Goal: Task Accomplishment & Management: Complete application form

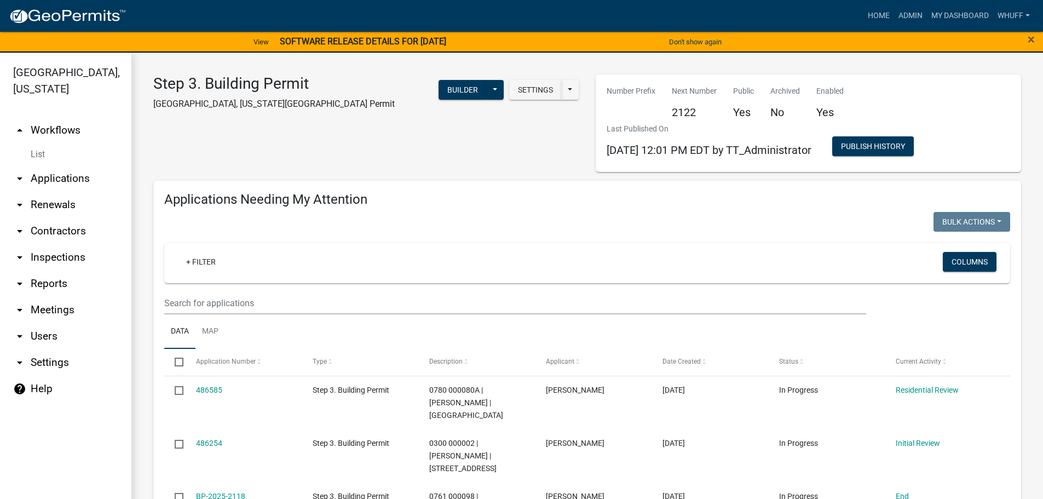
scroll to position [856, 0]
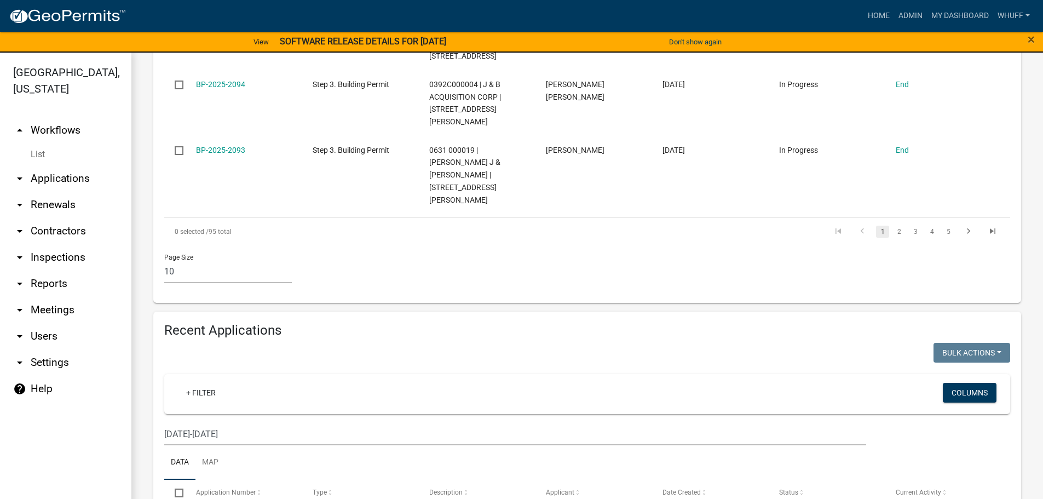
click at [68, 165] on link "arrow_drop_down Applications" at bounding box center [65, 178] width 131 height 26
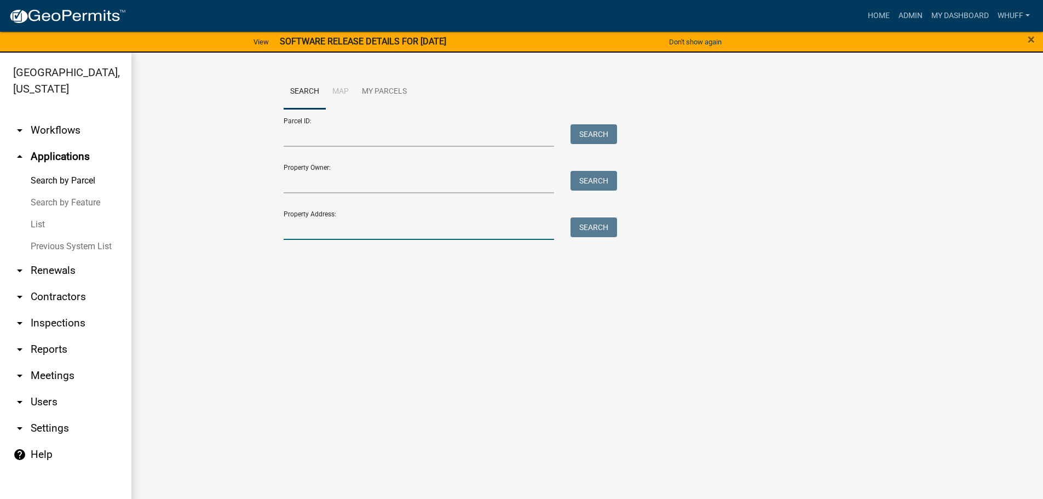
click at [329, 234] on input "Property Address:" at bounding box center [419, 228] width 271 height 22
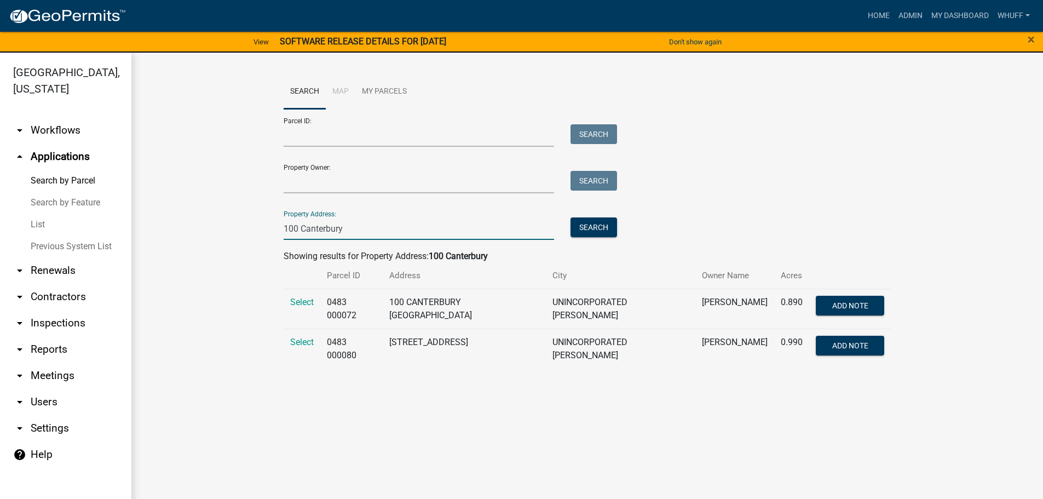
type input "100 Canterbury"
click at [466, 401] on main "Search Map My Parcels Parcel ID: Search Property Owner: Search Property Address…" at bounding box center [587, 283] width 912 height 460
click at [313, 343] on span "Select" at bounding box center [302, 342] width 24 height 10
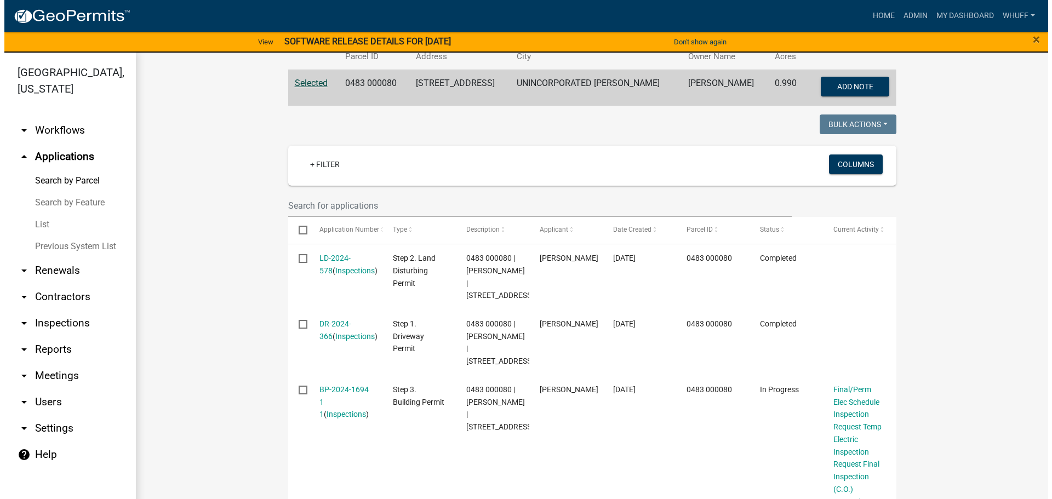
scroll to position [274, 0]
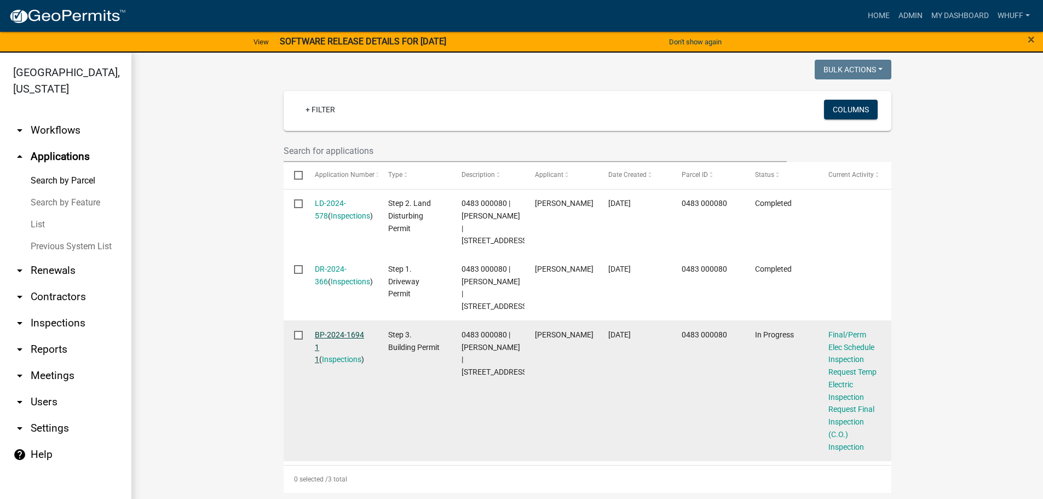
click at [343, 358] on link "BP-2024-1694 1 1" at bounding box center [339, 347] width 49 height 34
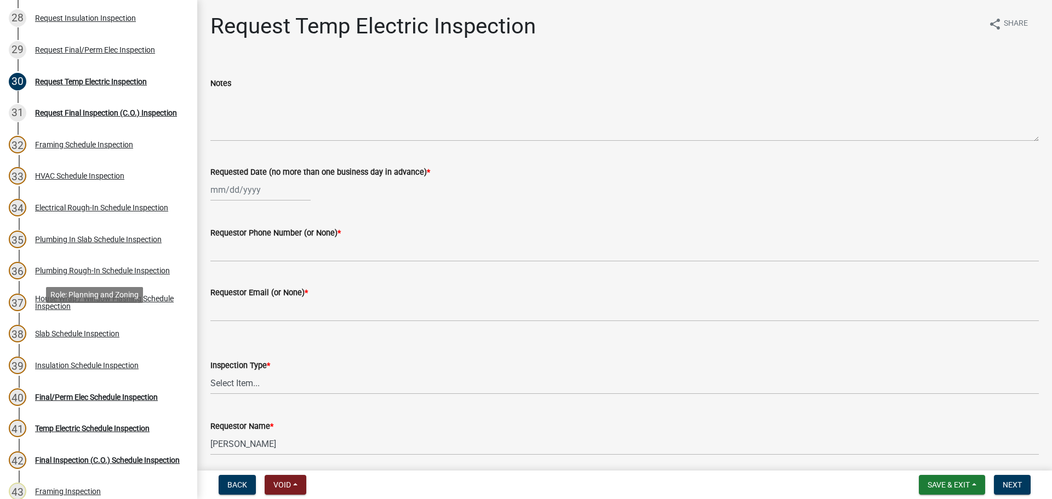
scroll to position [1041, 0]
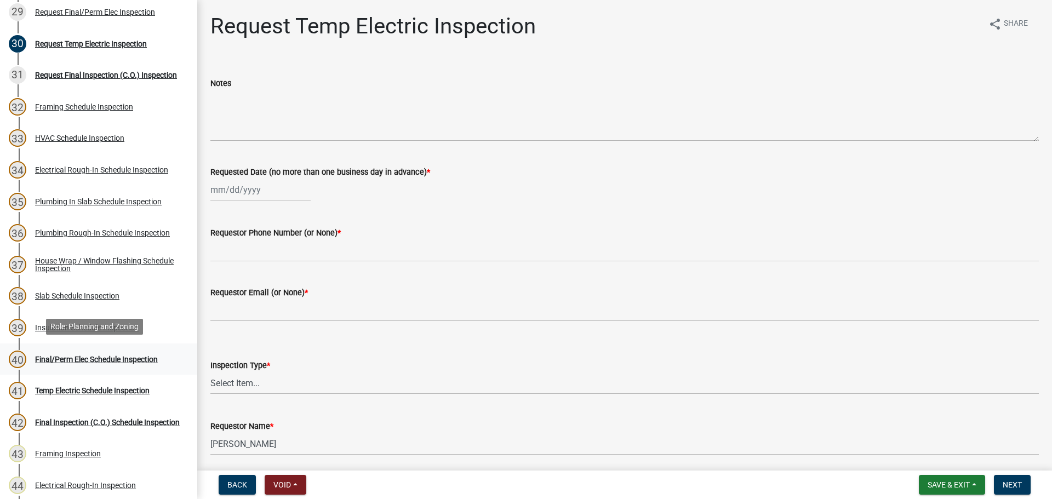
click at [119, 359] on div "Final/Perm Elec Schedule Inspection" at bounding box center [96, 359] width 123 height 8
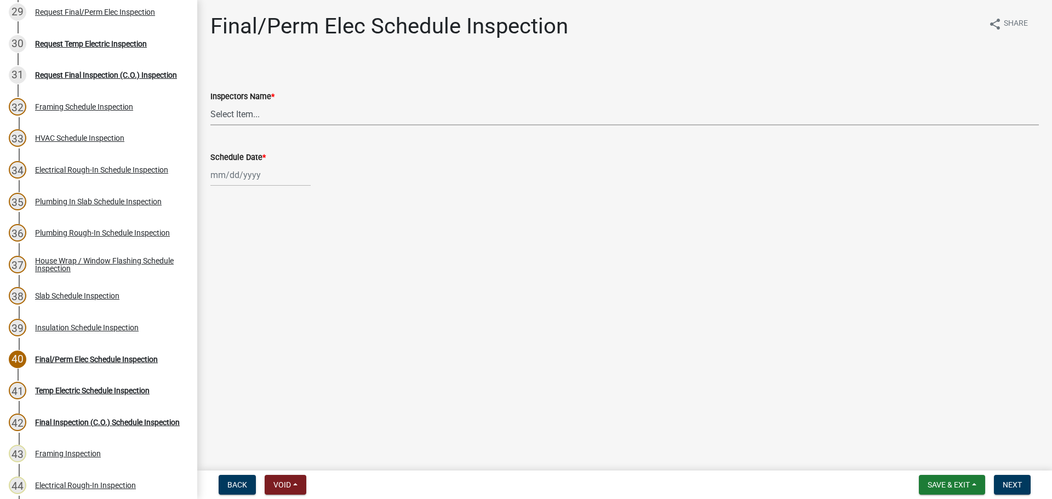
click at [255, 111] on select "Select Item... [PERSON_NAME] ([PERSON_NAME]) drichardson ([PERSON_NAME]) knorre…" at bounding box center [624, 114] width 828 height 22
select select "a5a5a9dc-14a5-4192-801a-4b6ec73e6000"
click at [210, 103] on select "Select Item... [PERSON_NAME] ([PERSON_NAME]) drichardson ([PERSON_NAME]) knorre…" at bounding box center [624, 114] width 828 height 22
click at [247, 180] on div at bounding box center [260, 175] width 100 height 22
select select "10"
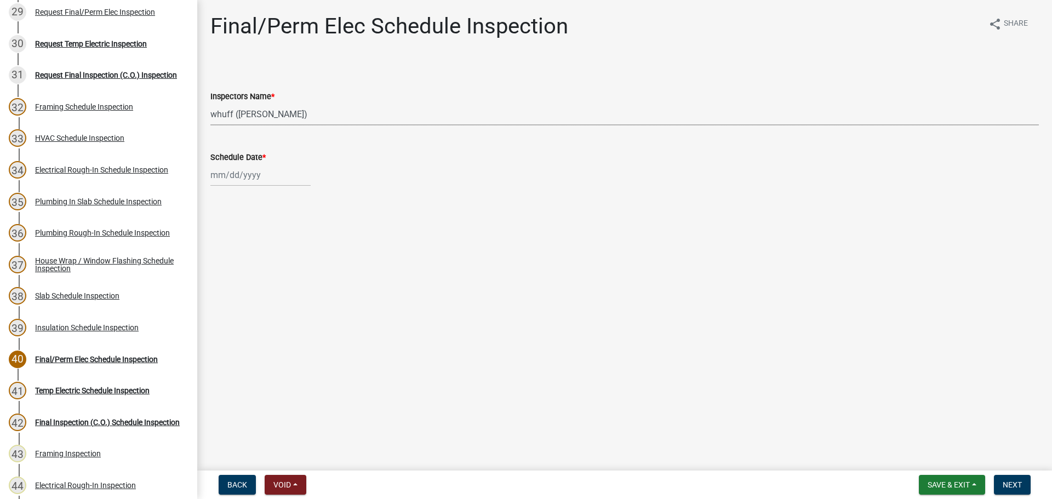
select select "2025"
click at [223, 253] on div "6" at bounding box center [222, 251] width 18 height 18
type input "[DATE]"
click at [633, 306] on main "Final/Perm Elec Schedule Inspection share Share Inspectors Name * Select Item..…" at bounding box center [624, 233] width 854 height 466
click at [851, 328] on main "Final/Perm Elec Schedule Inspection share Share Inspectors Name * Select Item..…" at bounding box center [624, 233] width 854 height 466
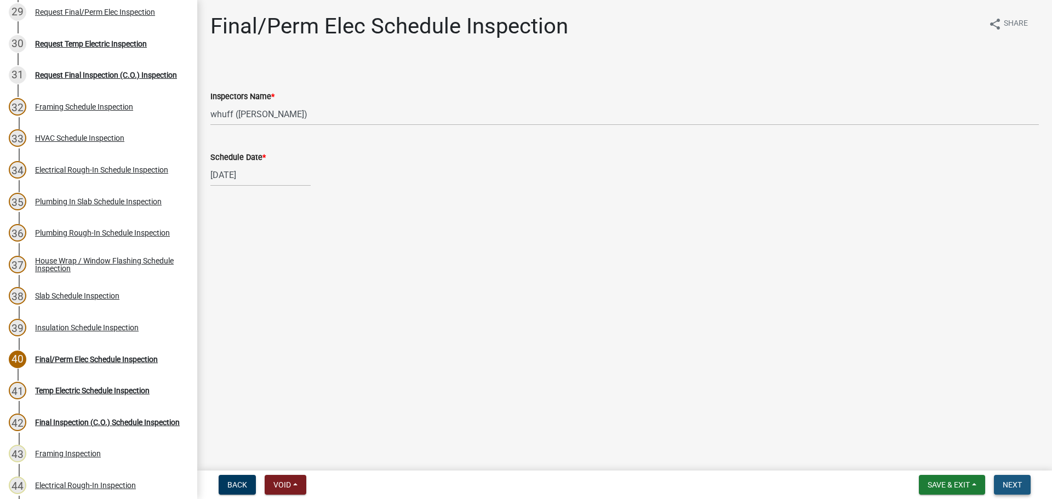
click at [1019, 484] on span "Next" at bounding box center [1011, 484] width 19 height 9
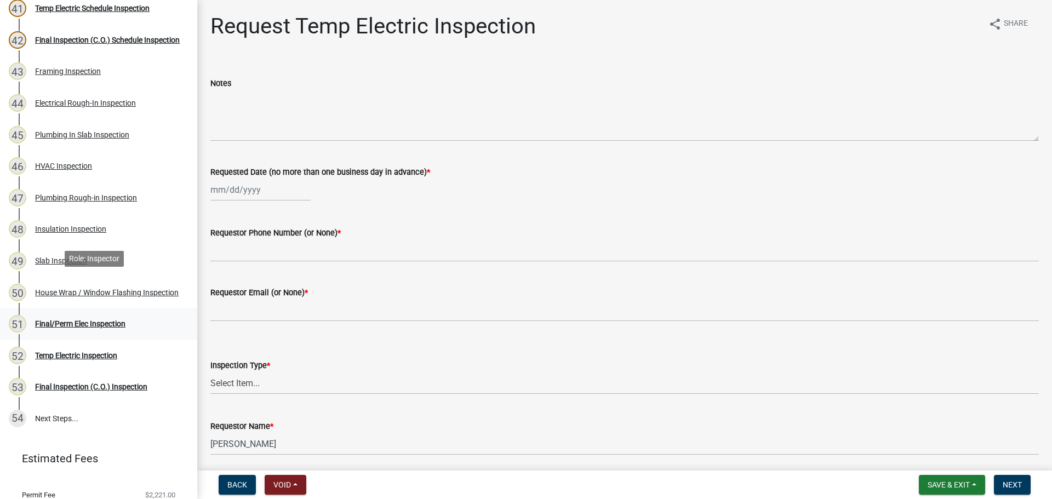
scroll to position [1424, 0]
click at [95, 331] on link "51 Final/Perm Elec Inspection" at bounding box center [98, 323] width 197 height 32
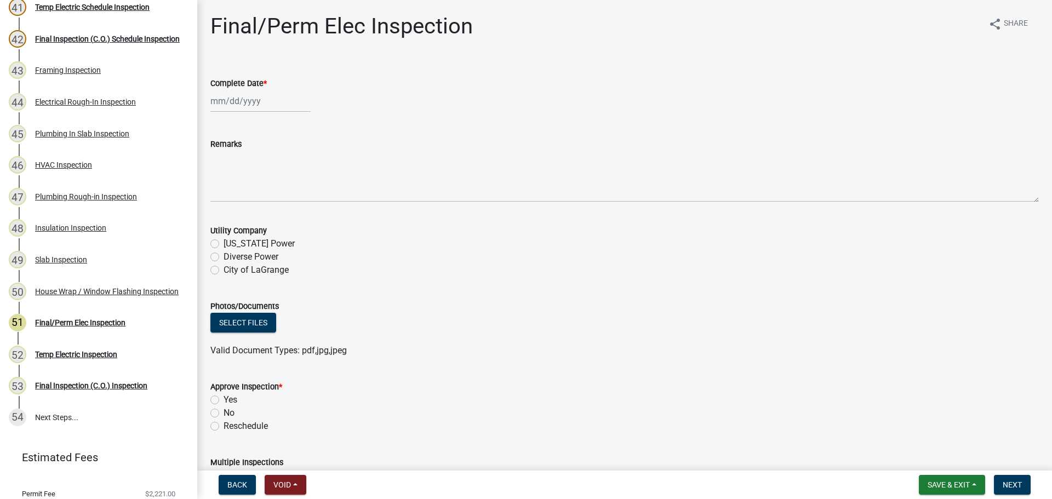
select select "10"
select select "2025"
click at [242, 103] on div "[PERSON_NAME] Feb Mar Apr [PERSON_NAME][DATE] Oct Nov [DATE] 1526 1527 1528 152…" at bounding box center [260, 101] width 100 height 22
click at [226, 179] on div "6" at bounding box center [222, 177] width 18 height 18
type input "[DATE]"
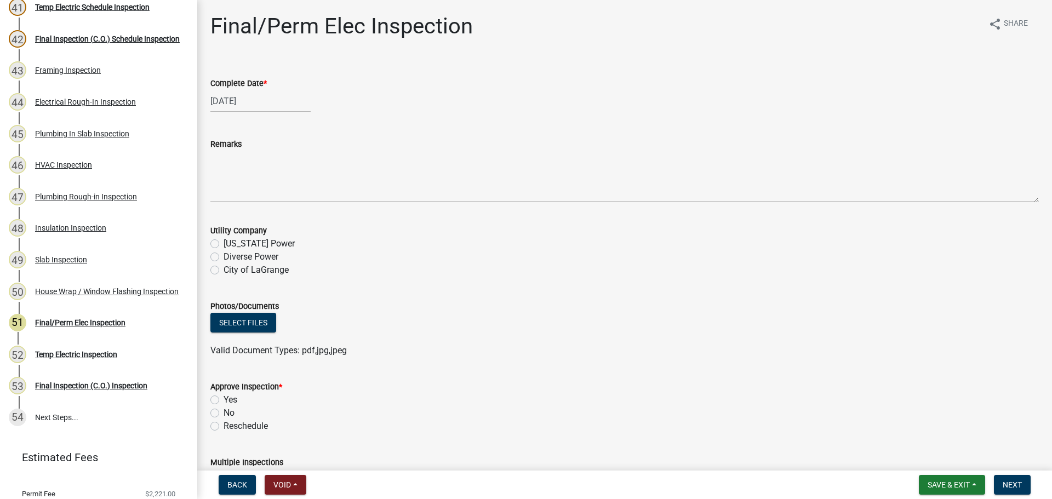
click at [223, 412] on label "No" at bounding box center [228, 412] width 11 height 13
click at [223, 412] on input "No" at bounding box center [226, 409] width 7 height 7
radio input "true"
click at [612, 391] on div "Approve Inspection *" at bounding box center [624, 386] width 828 height 13
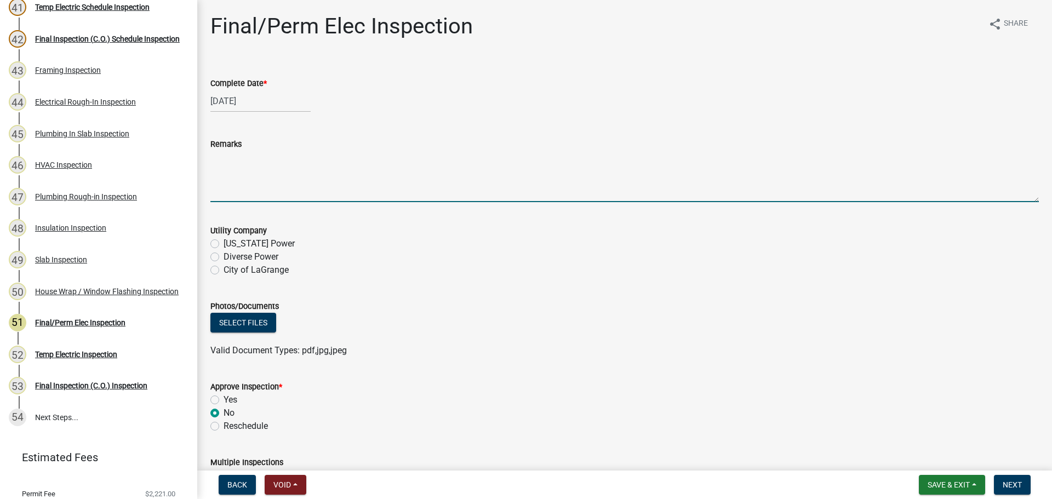
click at [314, 164] on textarea "Remarks" at bounding box center [624, 176] width 828 height 51
type textarea "-Missing devices or wire nuts / made safe at the following locations --master s…"
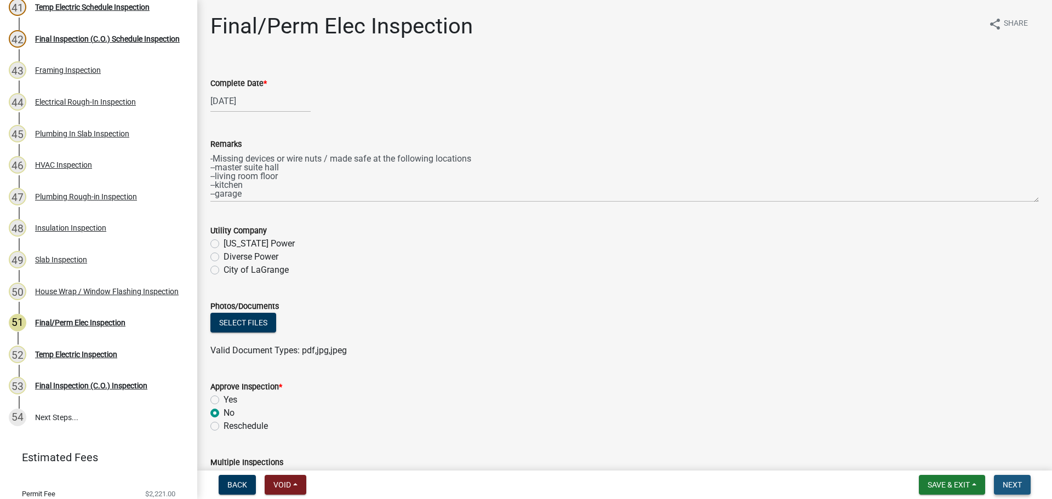
click at [1006, 484] on span "Next" at bounding box center [1011, 484] width 19 height 9
